Goal: Transaction & Acquisition: Purchase product/service

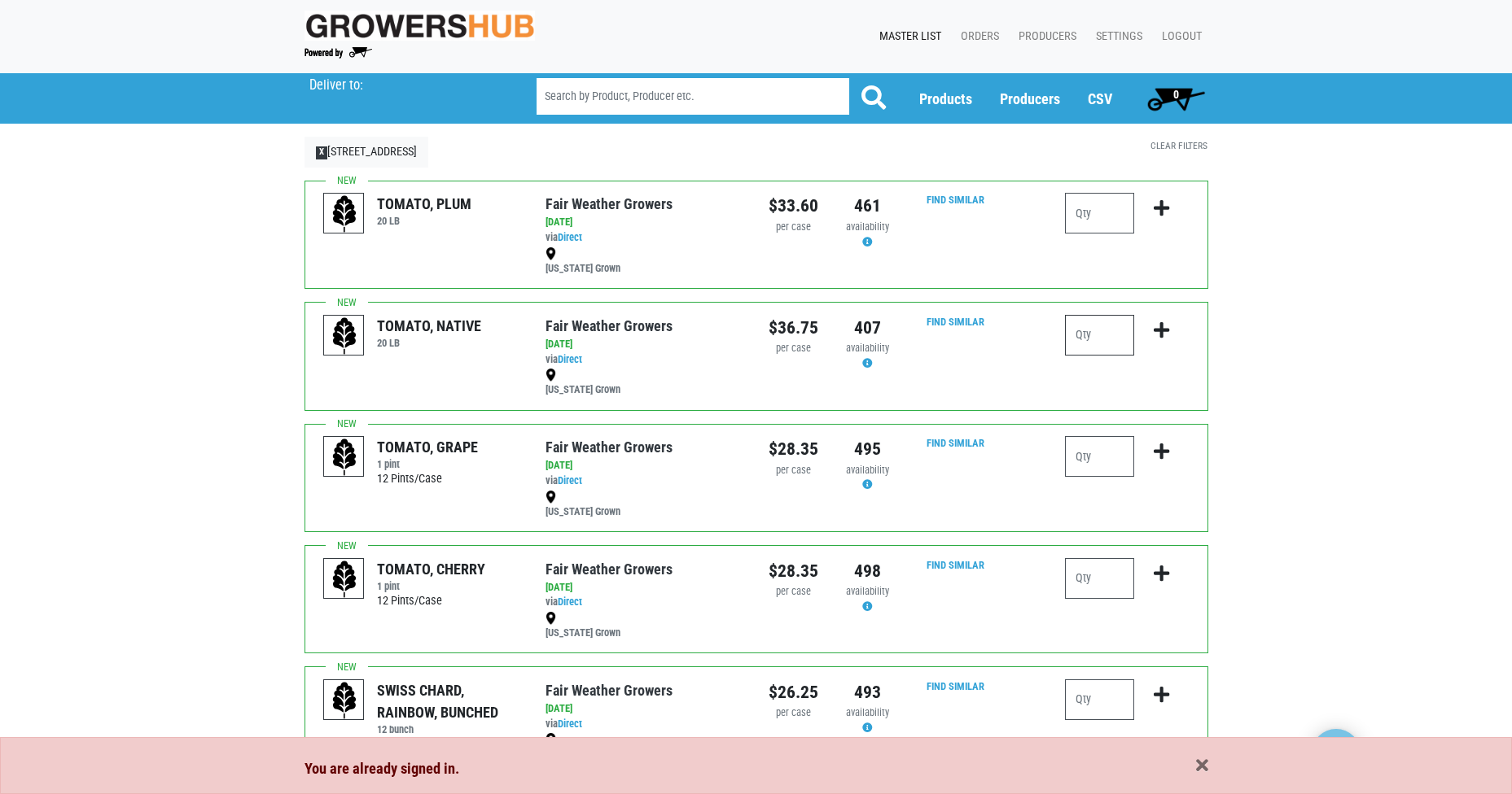
click at [1094, 346] on input "number" at bounding box center [1100, 335] width 69 height 41
type input "1"
click at [1164, 325] on icon "submit" at bounding box center [1162, 330] width 16 height 18
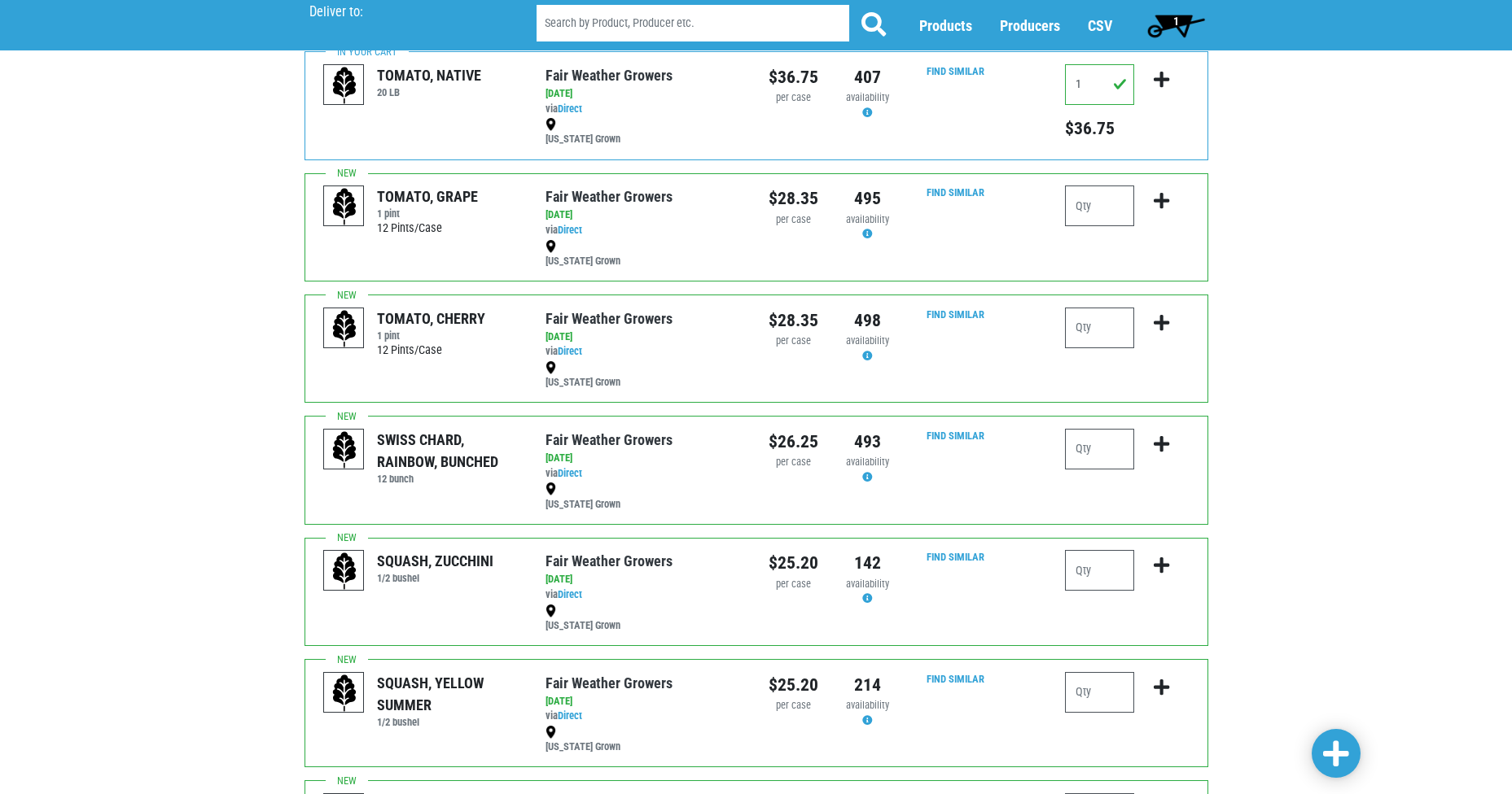
scroll to position [261, 0]
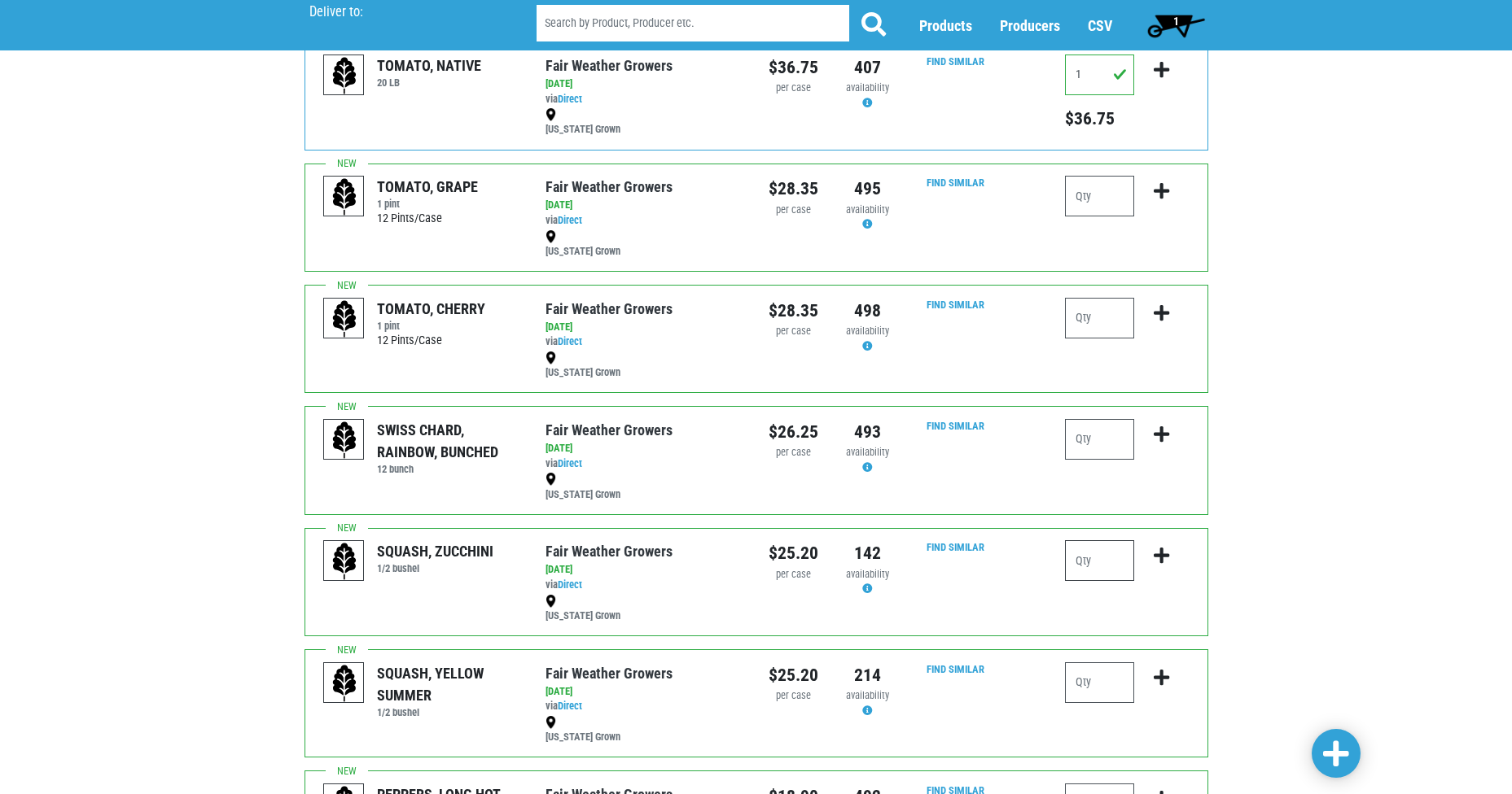
click at [1093, 571] on input "number" at bounding box center [1100, 561] width 69 height 41
type input "4"
click at [1163, 557] on icon "submit" at bounding box center [1162, 555] width 16 height 18
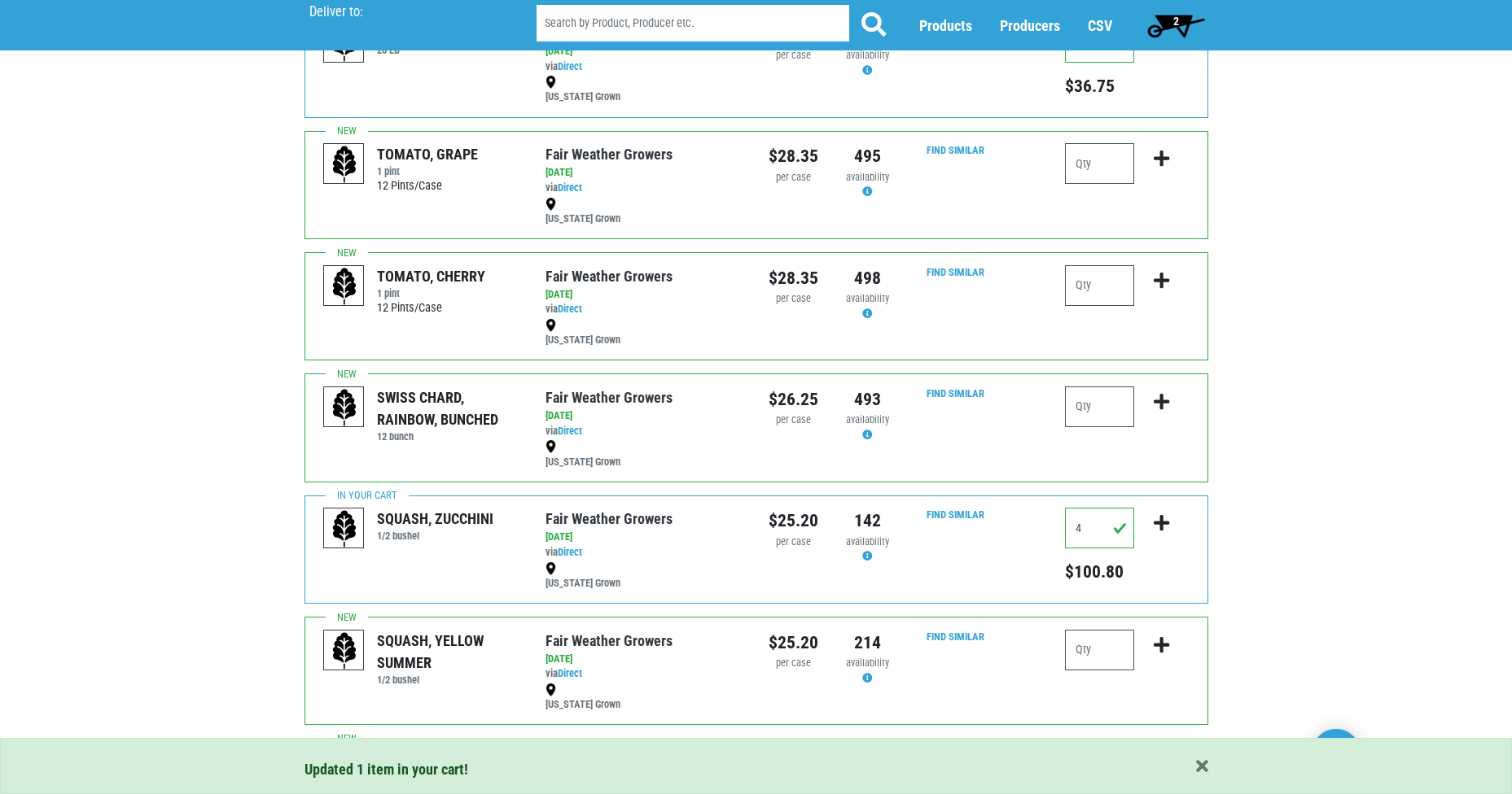
scroll to position [326, 0]
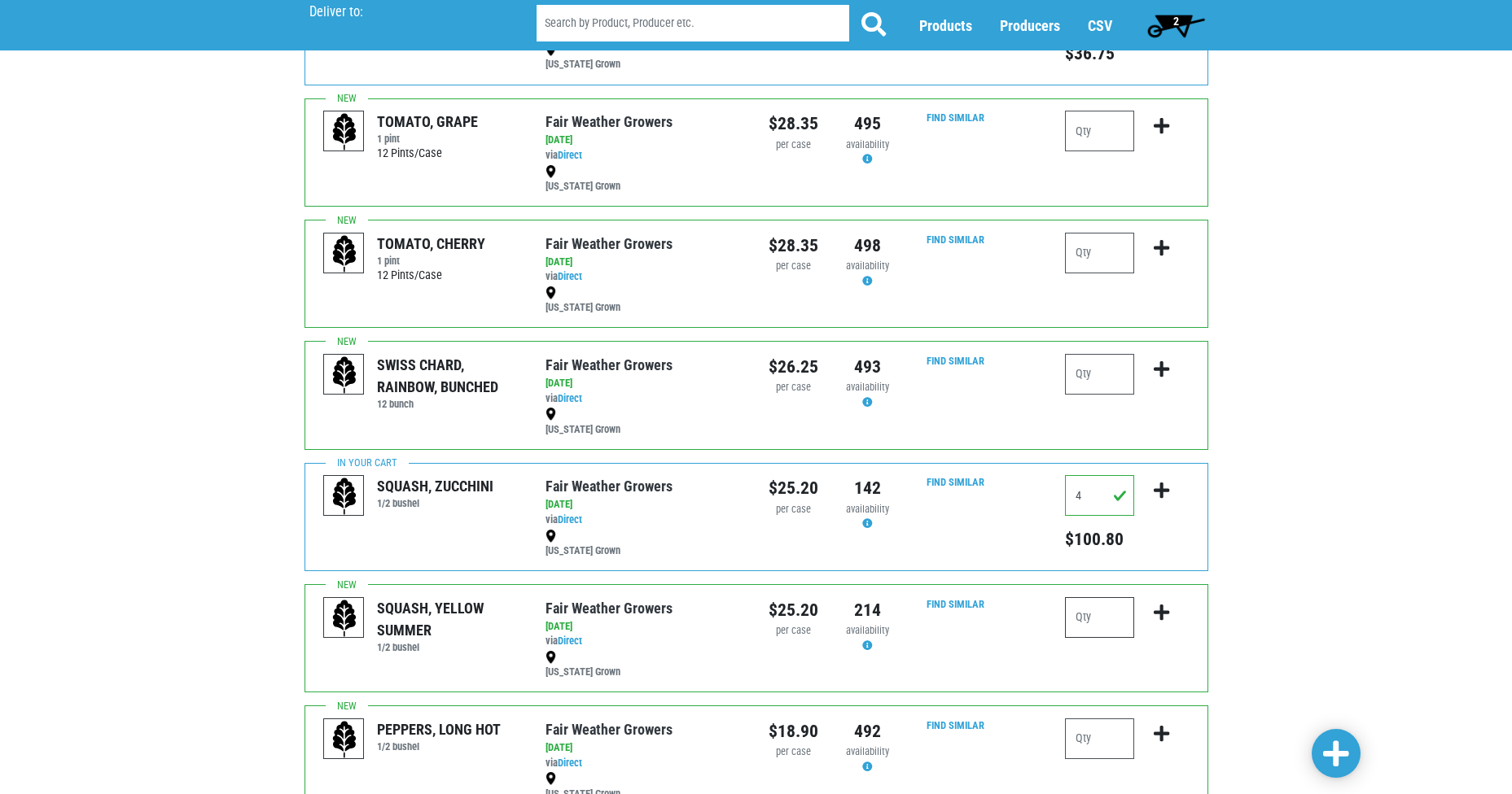
click at [1086, 619] on input "number" at bounding box center [1100, 618] width 69 height 41
type input "2"
click at [1163, 617] on icon "submit" at bounding box center [1162, 613] width 16 height 18
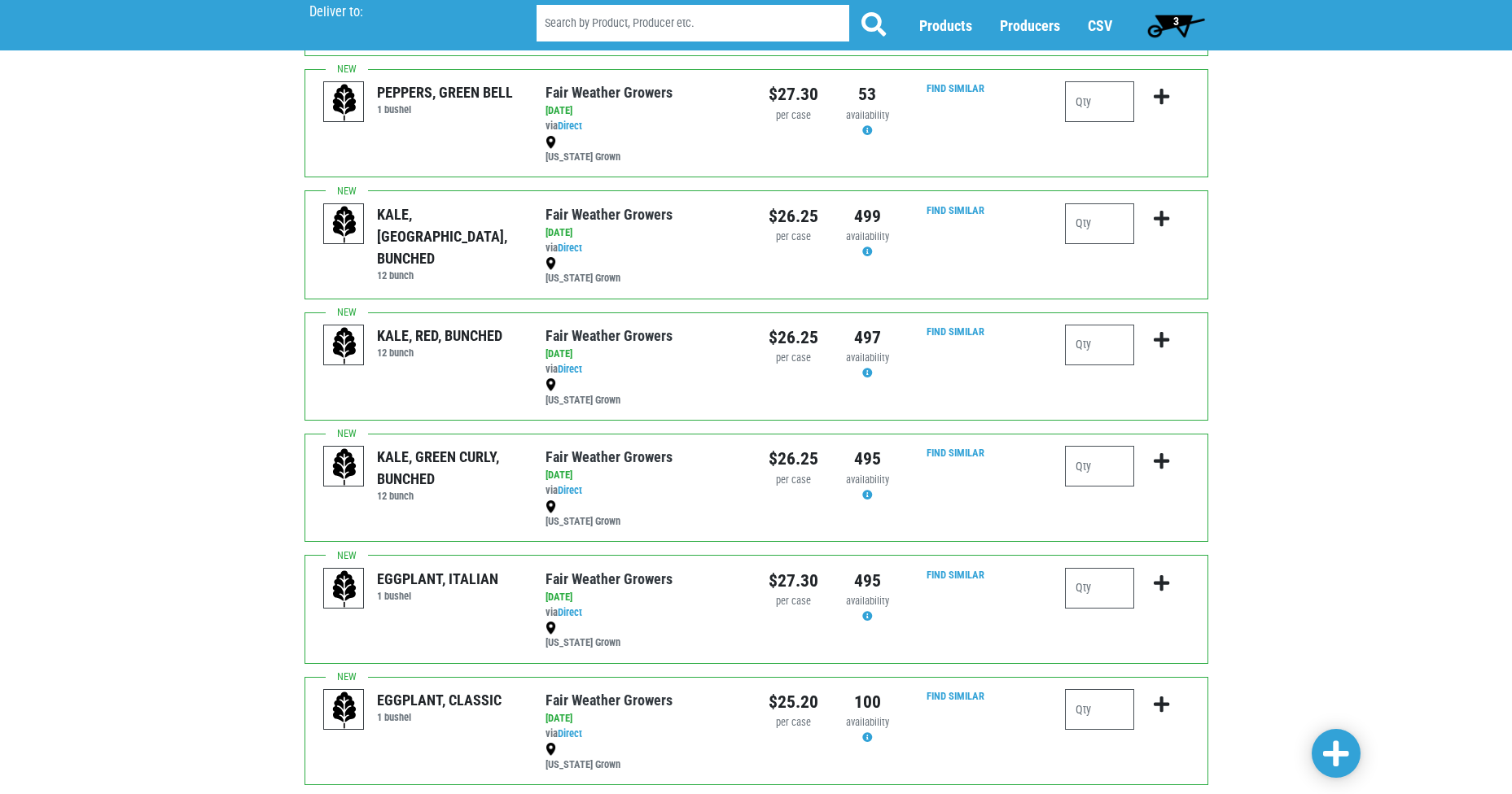
scroll to position [1823, 0]
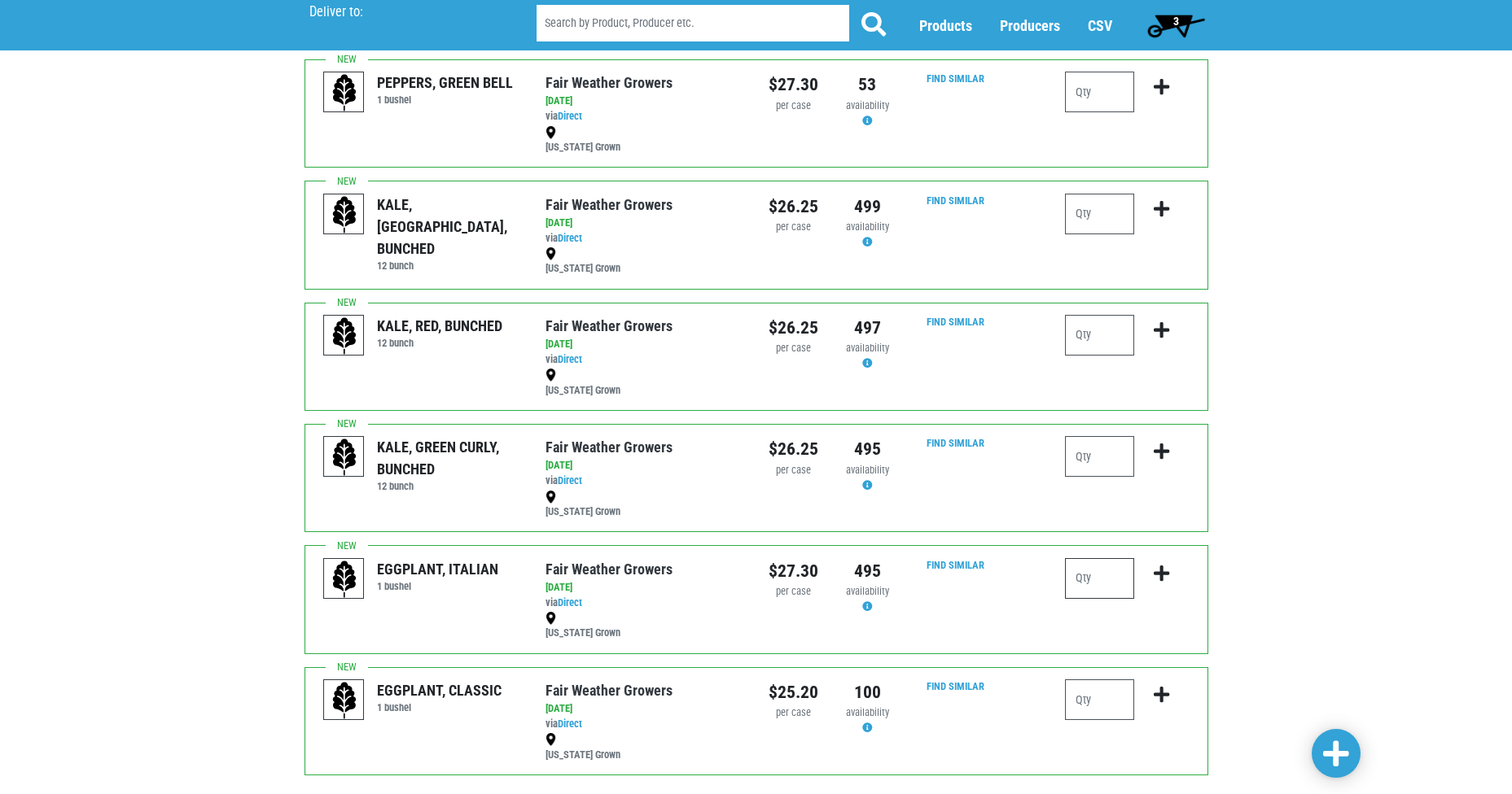
click at [1102, 577] on input "number" at bounding box center [1100, 578] width 69 height 41
type input "1"
click at [1162, 573] on icon "submit" at bounding box center [1162, 573] width 16 height 18
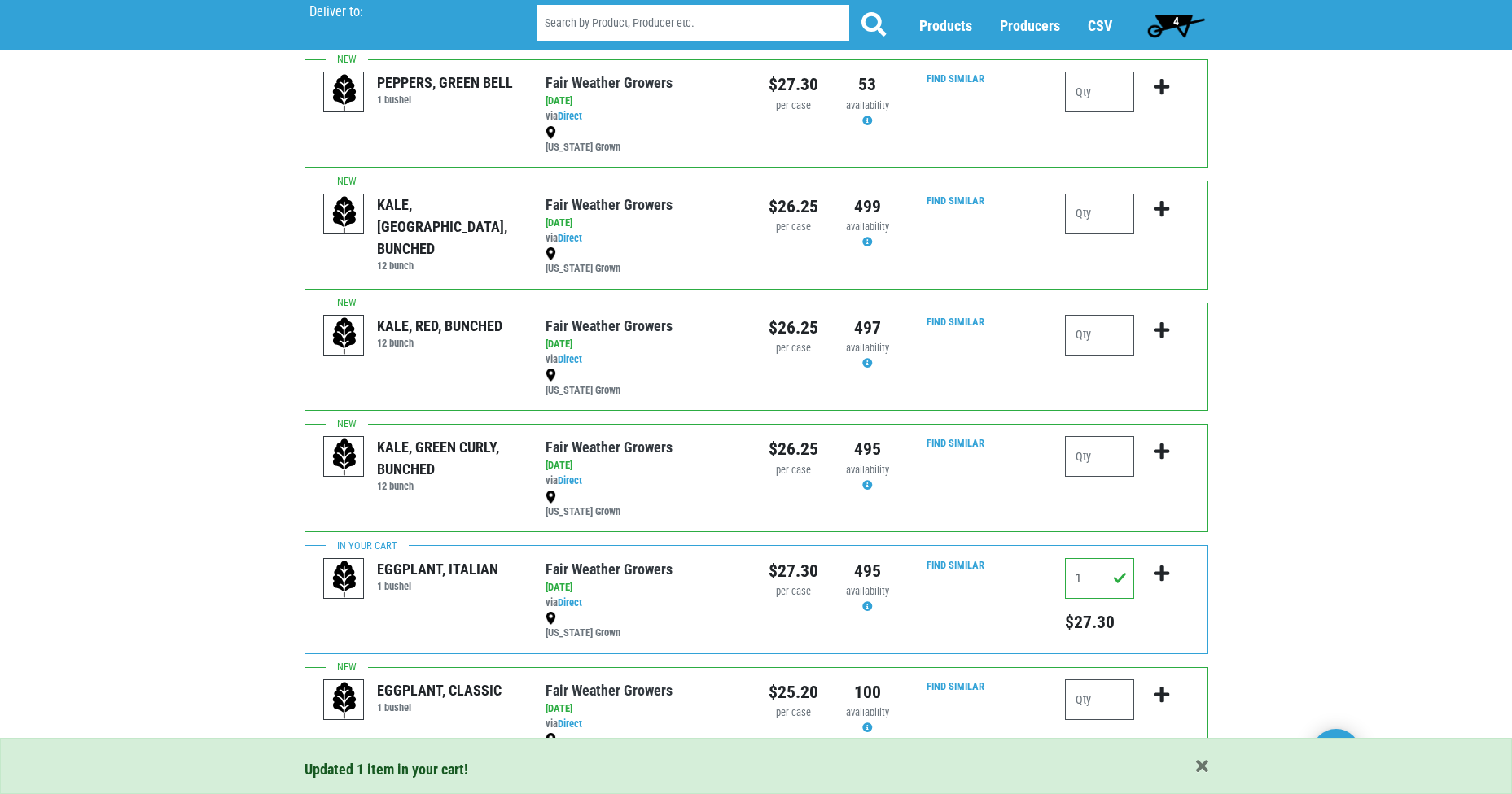
scroll to position [1908, 0]
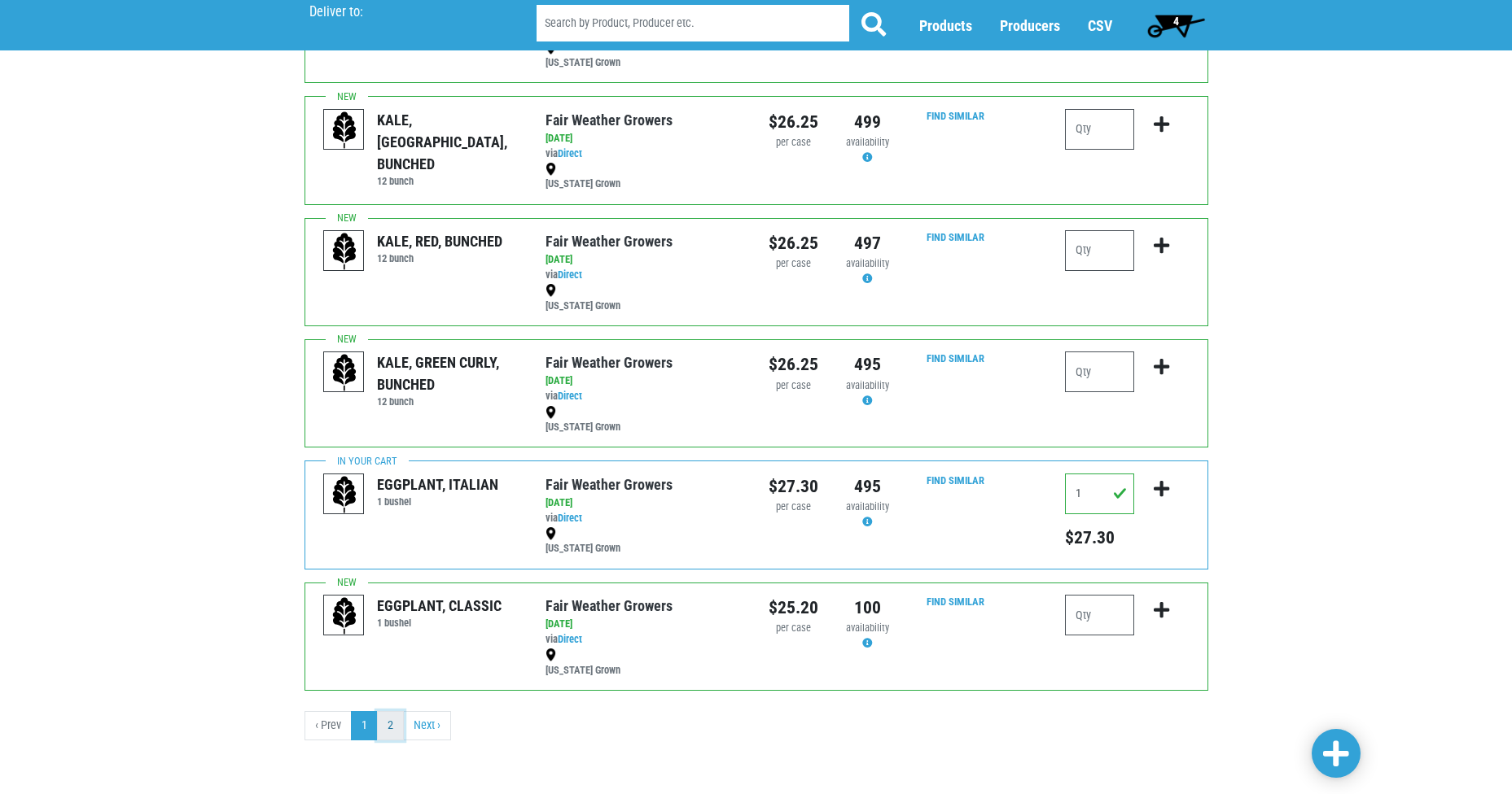
click at [381, 724] on link "2" at bounding box center [391, 725] width 27 height 29
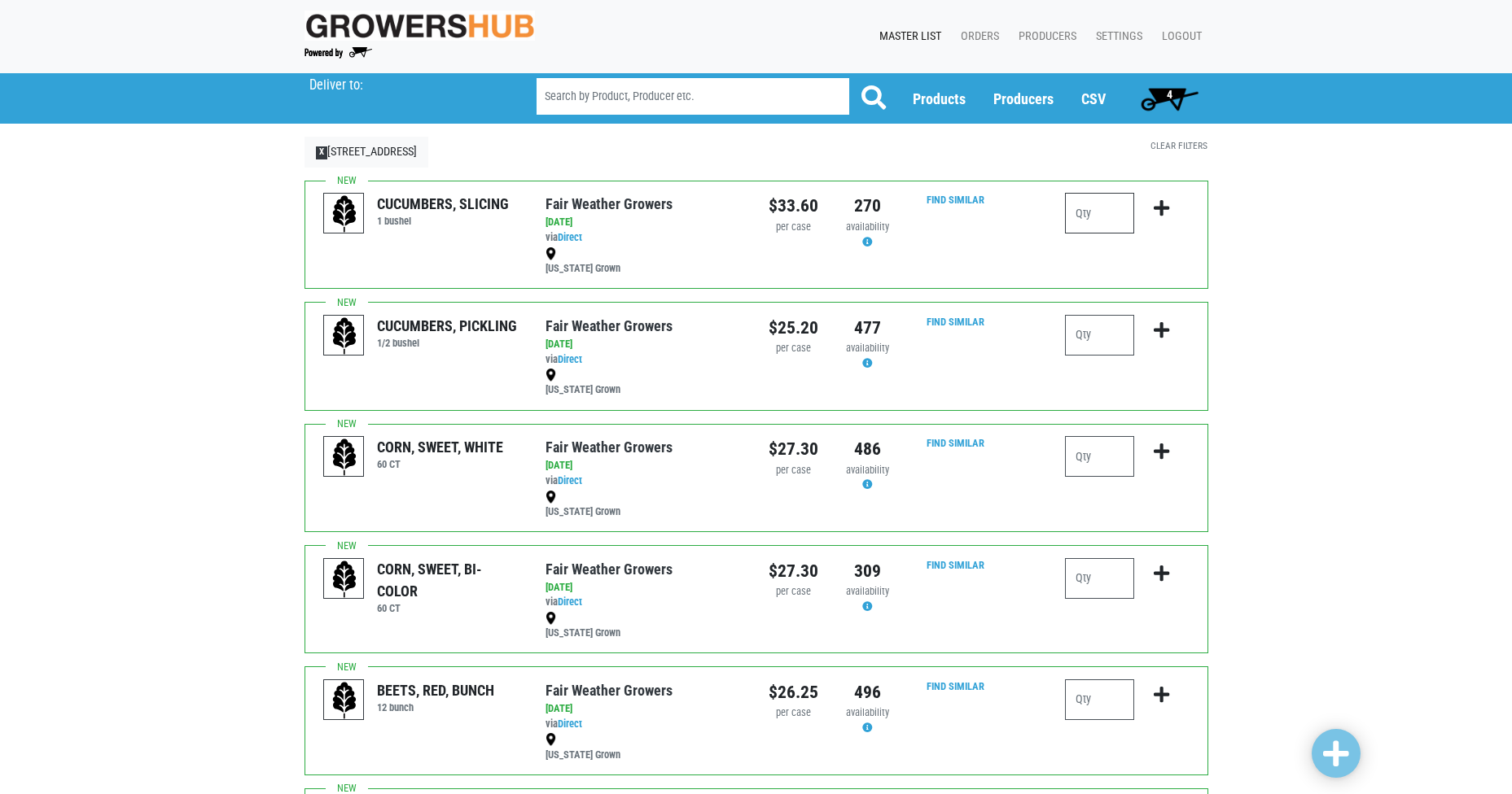
click at [1106, 215] on input "number" at bounding box center [1100, 213] width 69 height 41
type input "2"
click at [1162, 211] on icon "submit" at bounding box center [1162, 208] width 16 height 18
click at [1168, 94] on span "5" at bounding box center [1170, 94] width 6 height 13
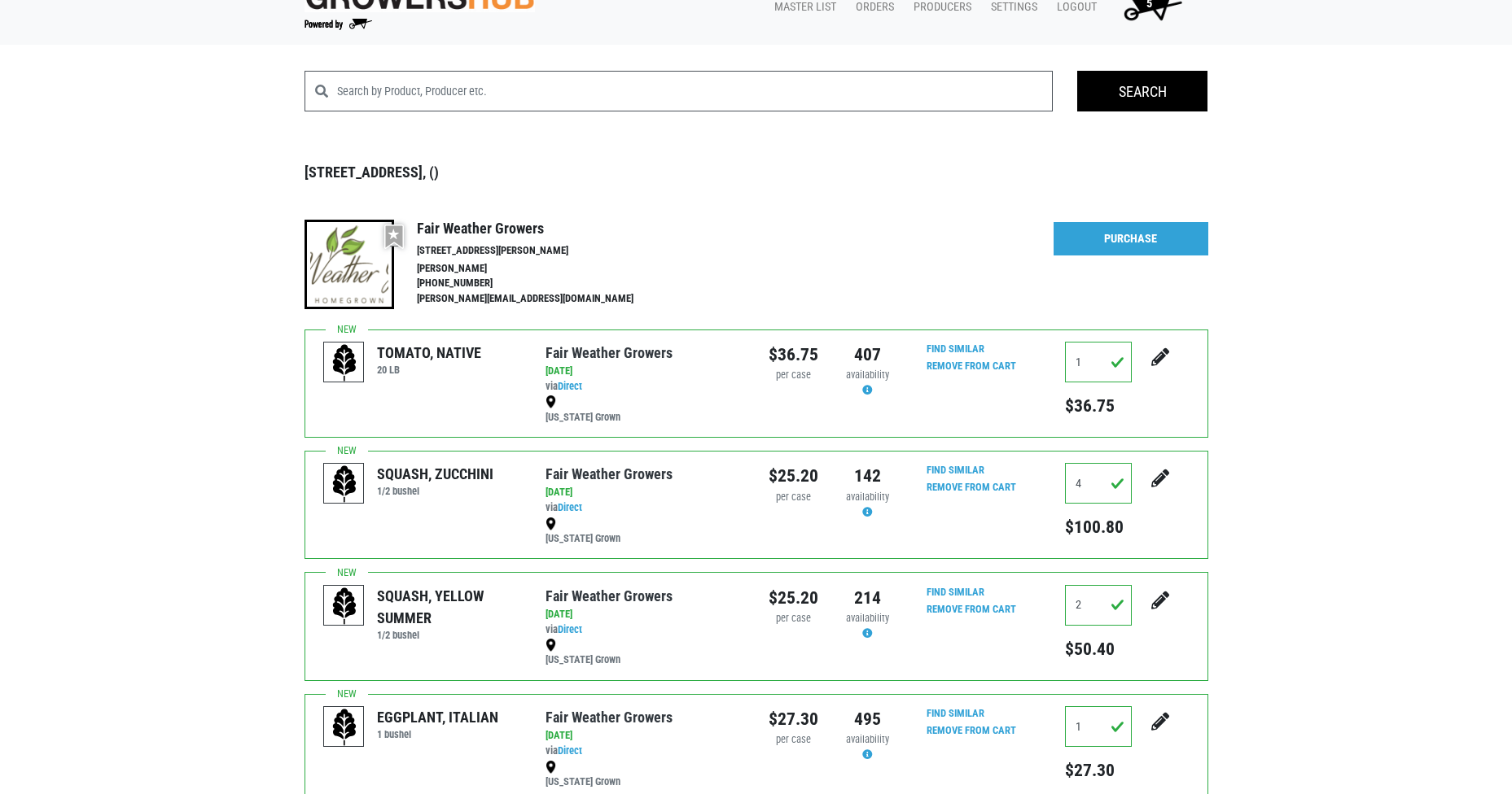
scroll to position [11, 0]
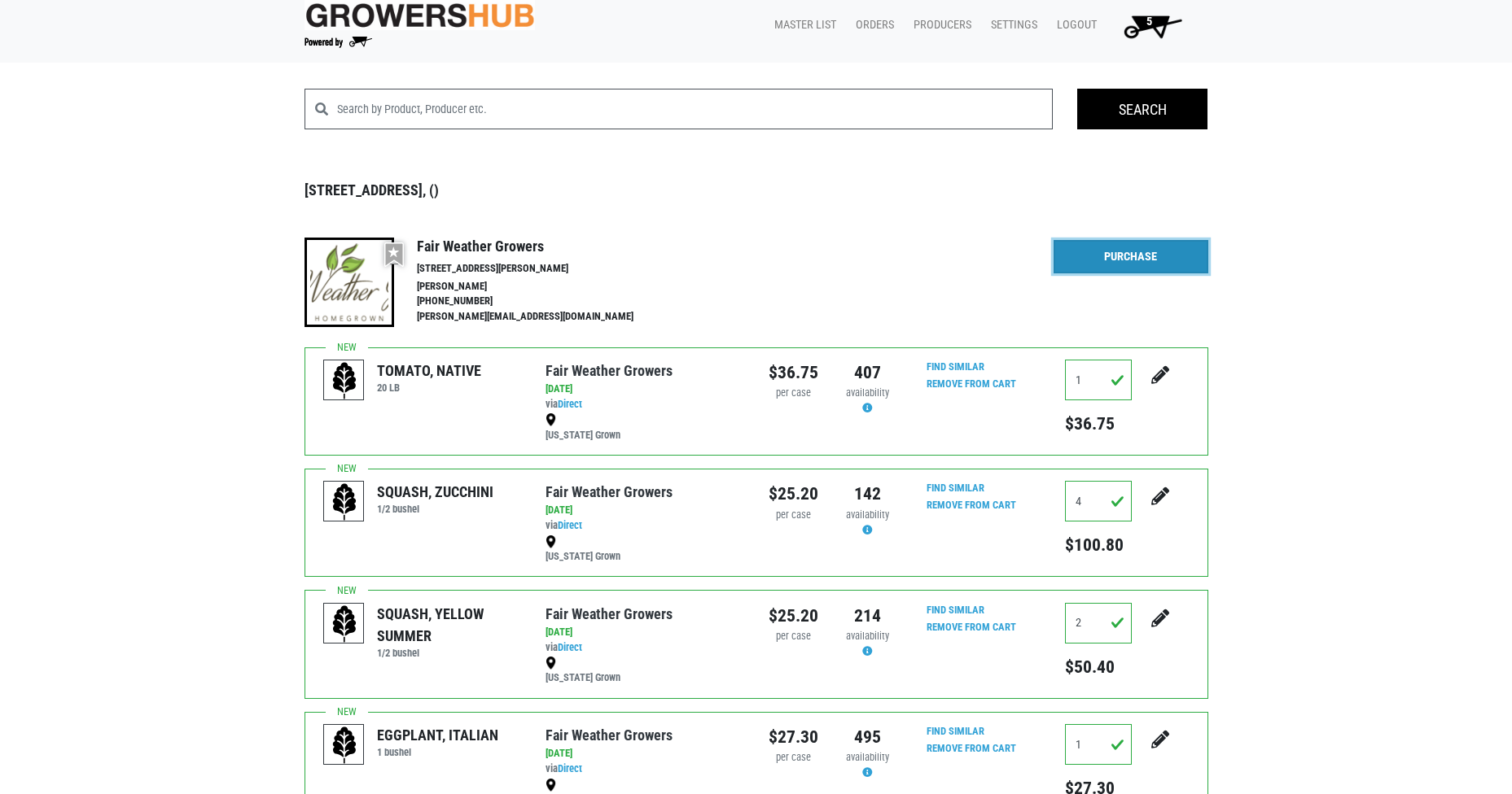
click at [1116, 257] on link "Purchase" at bounding box center [1131, 257] width 155 height 34
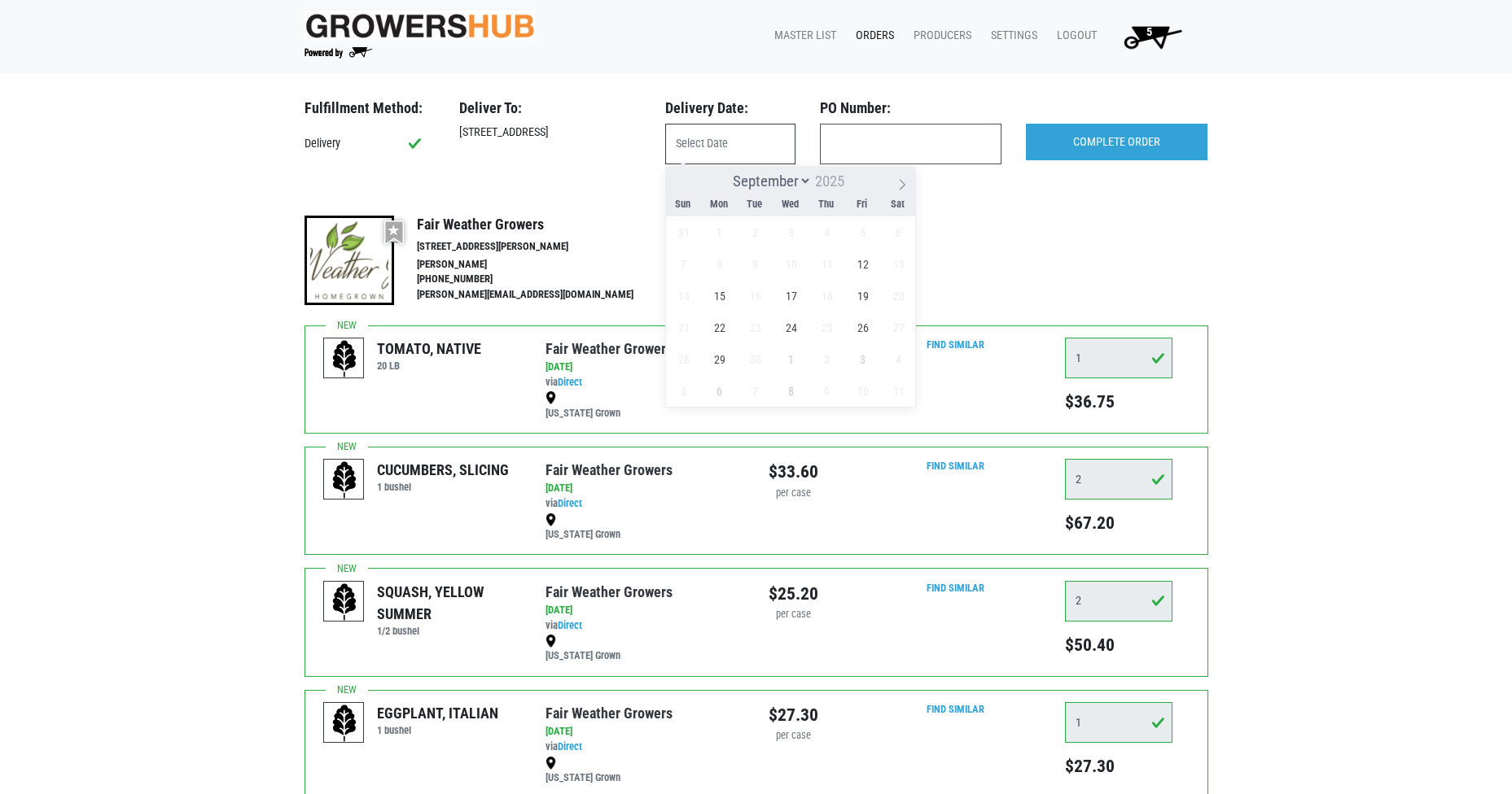
click at [707, 142] on input "text" at bounding box center [731, 144] width 130 height 41
click at [866, 270] on span "12" at bounding box center [863, 264] width 32 height 32
type input "[DATE]"
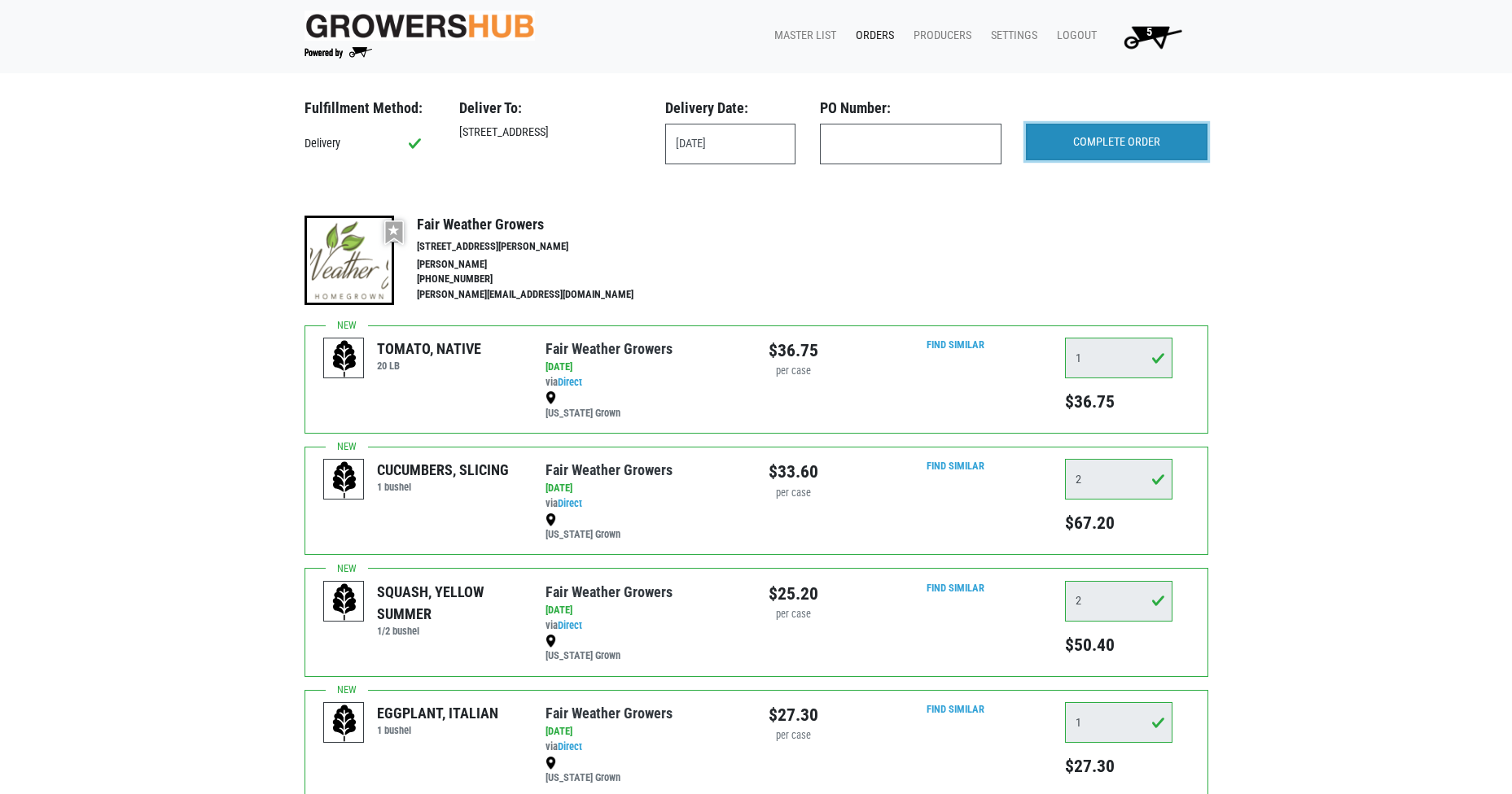
click at [1121, 139] on input "COMPLETE ORDER" at bounding box center [1116, 142] width 181 height 38
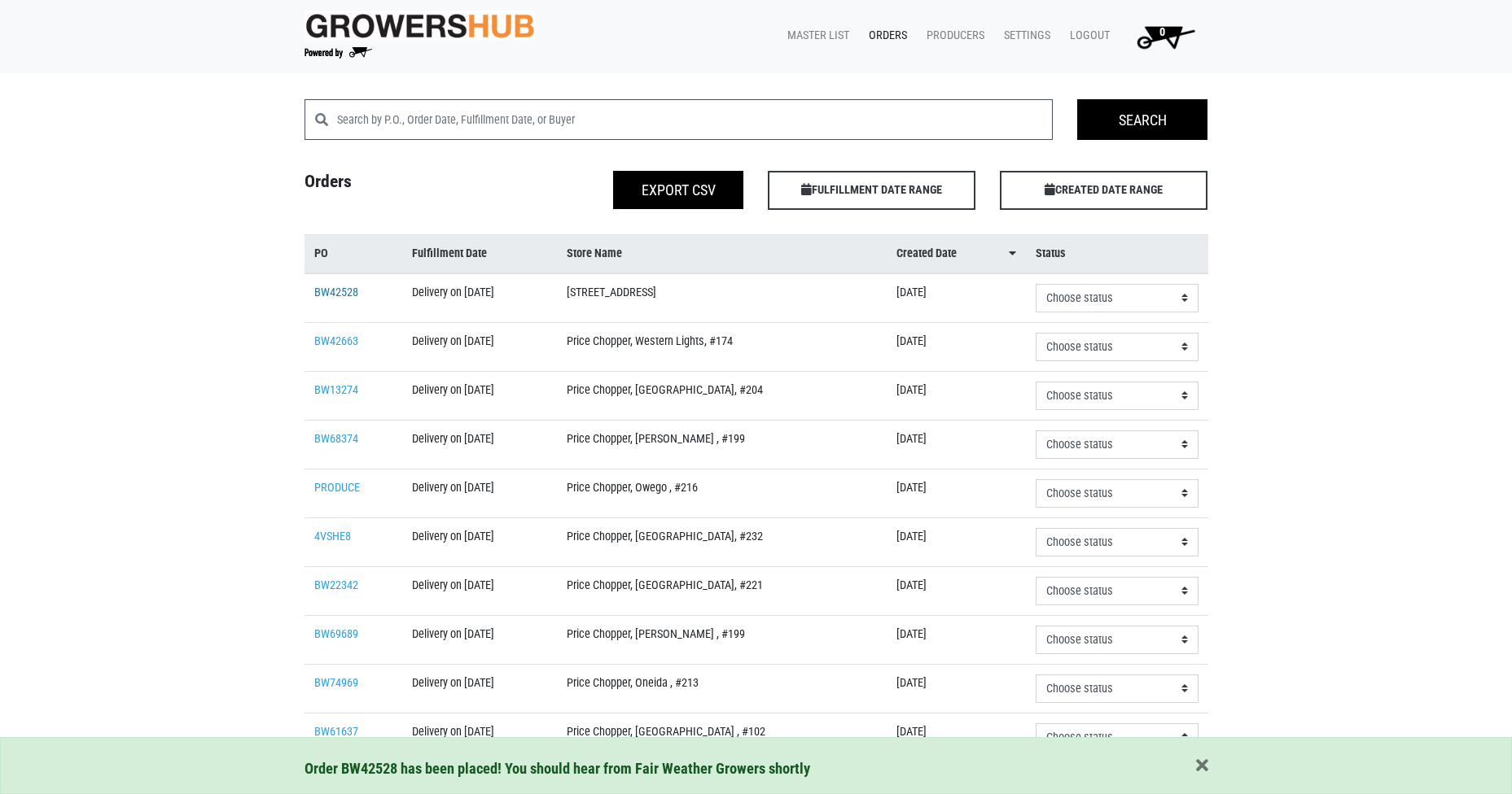
click at [329, 292] on link "BW42528" at bounding box center [336, 293] width 44 height 14
